Goal: Task Accomplishment & Management: Manage account settings

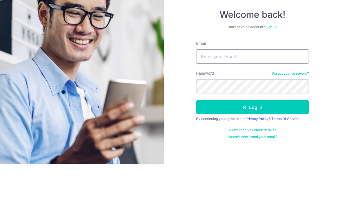
type input "[EMAIL_ADDRESS][PERSON_NAME][DOMAIN_NAME]"
click at [252, 150] on button "Log in" at bounding box center [252, 157] width 113 height 14
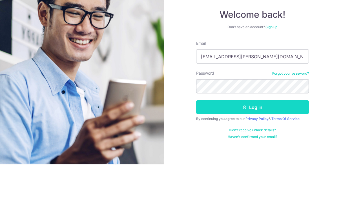
click at [243, 155] on icon "submit" at bounding box center [244, 157] width 5 height 5
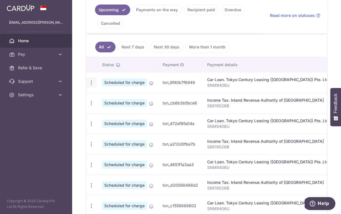
click at [86, 88] on div "Update payment Cancel payment" at bounding box center [91, 82] width 10 height 10
click at [88, 86] on icon "button" at bounding box center [91, 83] width 6 height 6
click at [102, 101] on span "Update payment" at bounding box center [121, 98] width 38 height 7
radio input "true"
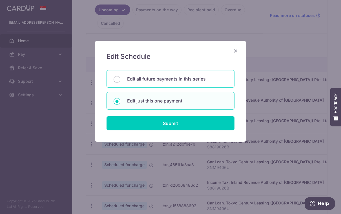
click at [217, 80] on p "Edit all future payments in this series" at bounding box center [177, 78] width 100 height 7
click at [120, 80] on input "Edit all future payments in this series" at bounding box center [117, 79] width 7 height 7
radio input "true"
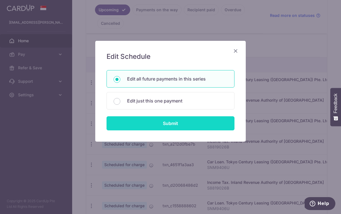
click at [197, 125] on input "Submit" at bounding box center [170, 123] width 128 height 14
radio input "true"
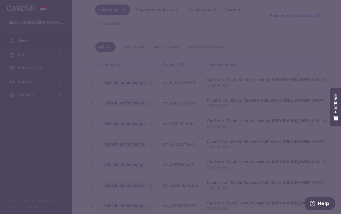
type input "1,599.00"
type input "SNM9406U"
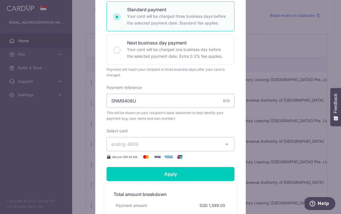
scroll to position [140, 0]
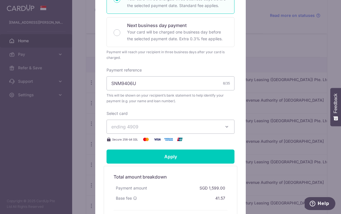
click at [212, 126] on span "ending 4909" at bounding box center [165, 126] width 108 height 7
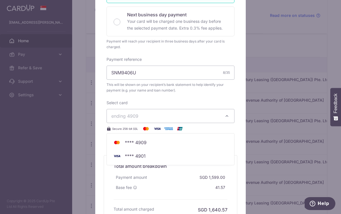
scroll to position [131, 0]
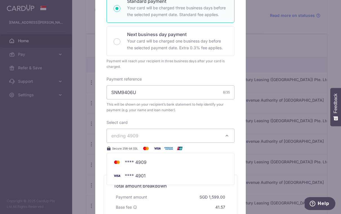
drag, startPoint x: 53, startPoint y: 99, endPoint x: 53, endPoint y: 103, distance: 3.4
click at [53, 99] on div "Edit payment By clicking apply, you will make changes to all 4 payments to Toky…" at bounding box center [170, 107] width 341 height 214
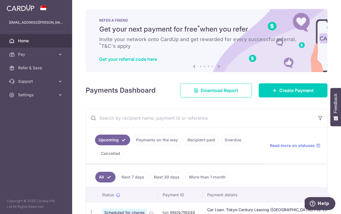
scroll to position [0, 0]
click at [0, 0] on icon "button" at bounding box center [0, 0] width 0 height 0
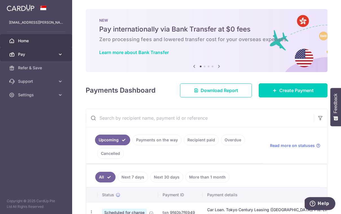
click at [33, 55] on span "Pay" at bounding box center [36, 55] width 37 height 6
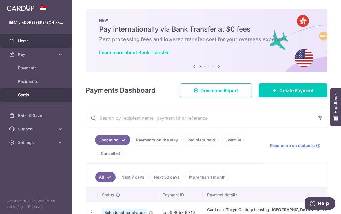
click at [23, 91] on link "Cards" at bounding box center [36, 95] width 72 height 14
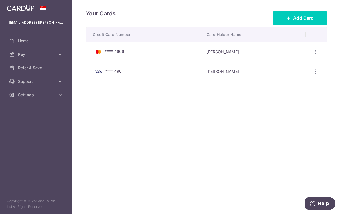
click at [0, 0] on icon "button" at bounding box center [0, 0] width 0 height 0
click at [32, 42] on span "Home" at bounding box center [36, 41] width 37 height 6
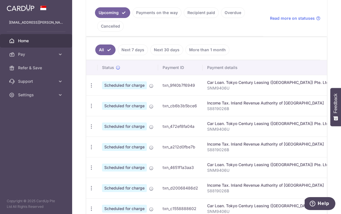
scroll to position [131, 0]
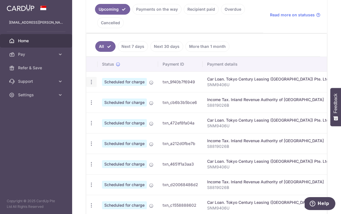
click at [88, 85] on icon "button" at bounding box center [91, 82] width 6 height 6
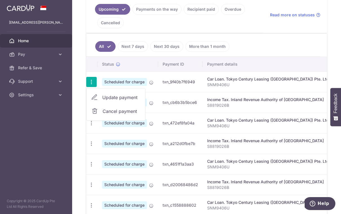
click at [102, 101] on span "Update payment" at bounding box center [121, 97] width 38 height 7
radio input "true"
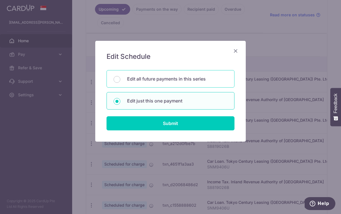
click at [210, 84] on div "Edit all future payments in this series" at bounding box center [170, 78] width 128 height 17
radio input "true"
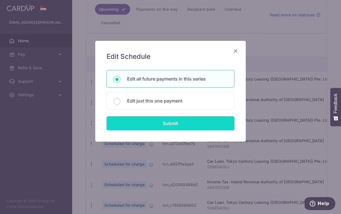
click at [183, 127] on input "Submit" at bounding box center [170, 123] width 128 height 14
radio input "true"
type input "1,599.00"
type input "SNM9406U"
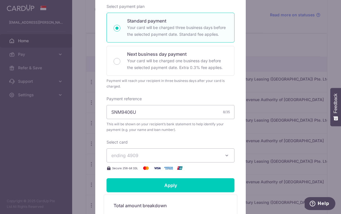
scroll to position [111, 0]
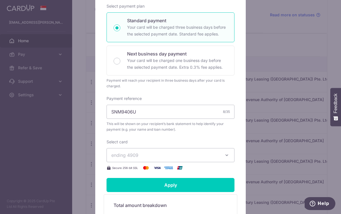
click at [164, 155] on span "ending 4909" at bounding box center [165, 155] width 108 height 7
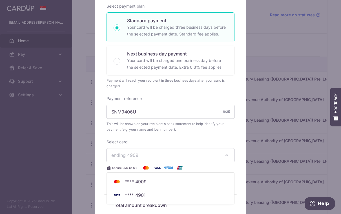
click at [179, 194] on span "**** 4901" at bounding box center [170, 195] width 118 height 7
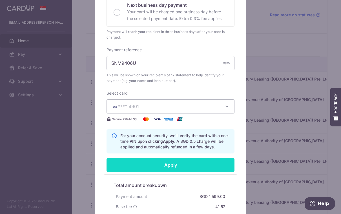
scroll to position [220, 0]
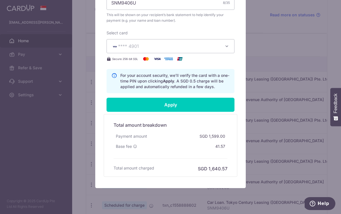
click at [196, 108] on input "Apply" at bounding box center [170, 105] width 128 height 14
type input "Successfully Applied"
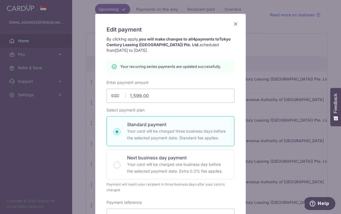
scroll to position [25, 0]
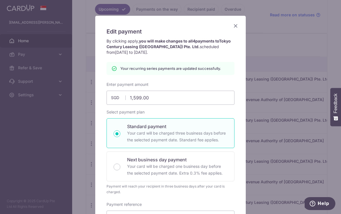
click at [237, 26] on icon "Close" at bounding box center [235, 25] width 7 height 7
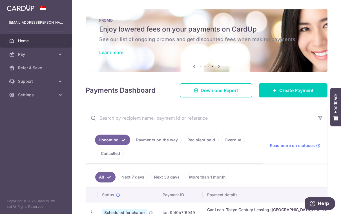
click at [99, 55] on link "Learn more" at bounding box center [111, 53] width 24 height 6
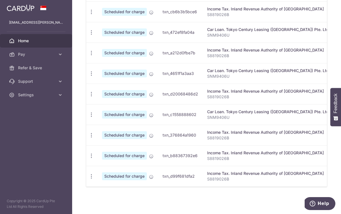
scroll to position [222, 0]
click at [207, 120] on p "SNM9406U" at bounding box center [268, 118] width 123 height 6
